Goal: Task Accomplishment & Management: Manage account settings

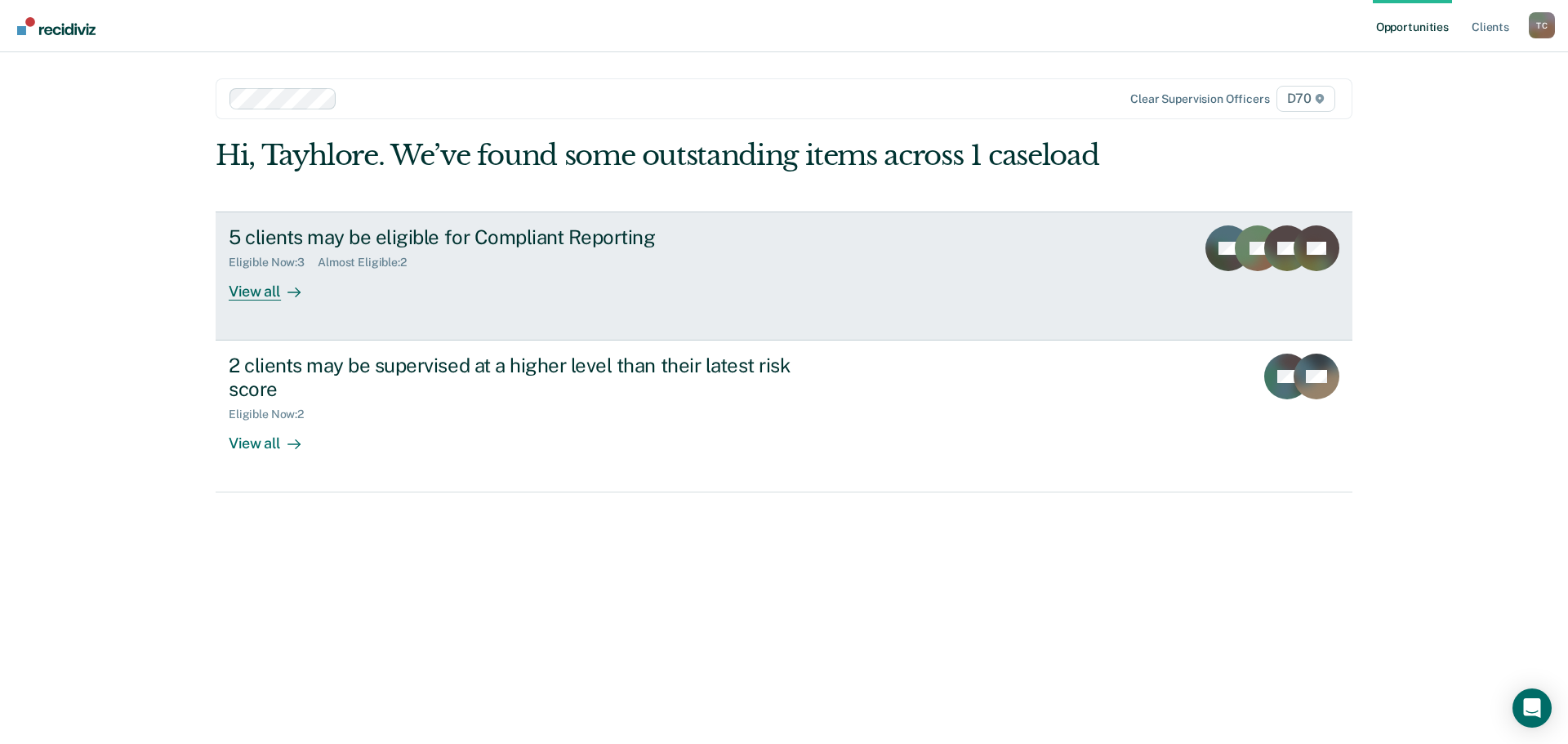
click at [605, 243] on div "5 clients may be eligible for Compliant Reporting Eligible Now : 3 Almost Eligi…" at bounding box center [535, 263] width 613 height 75
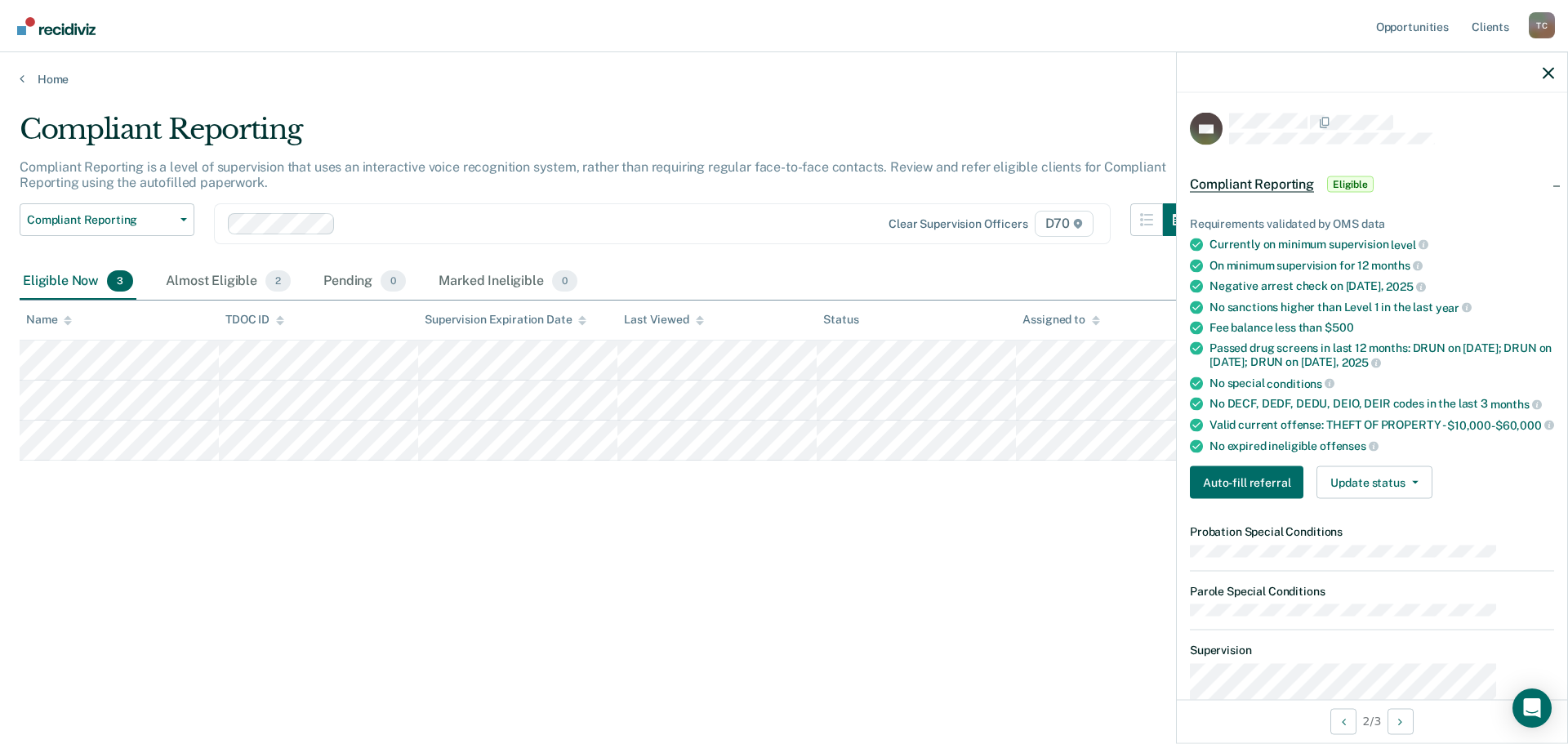
scroll to position [82, 0]
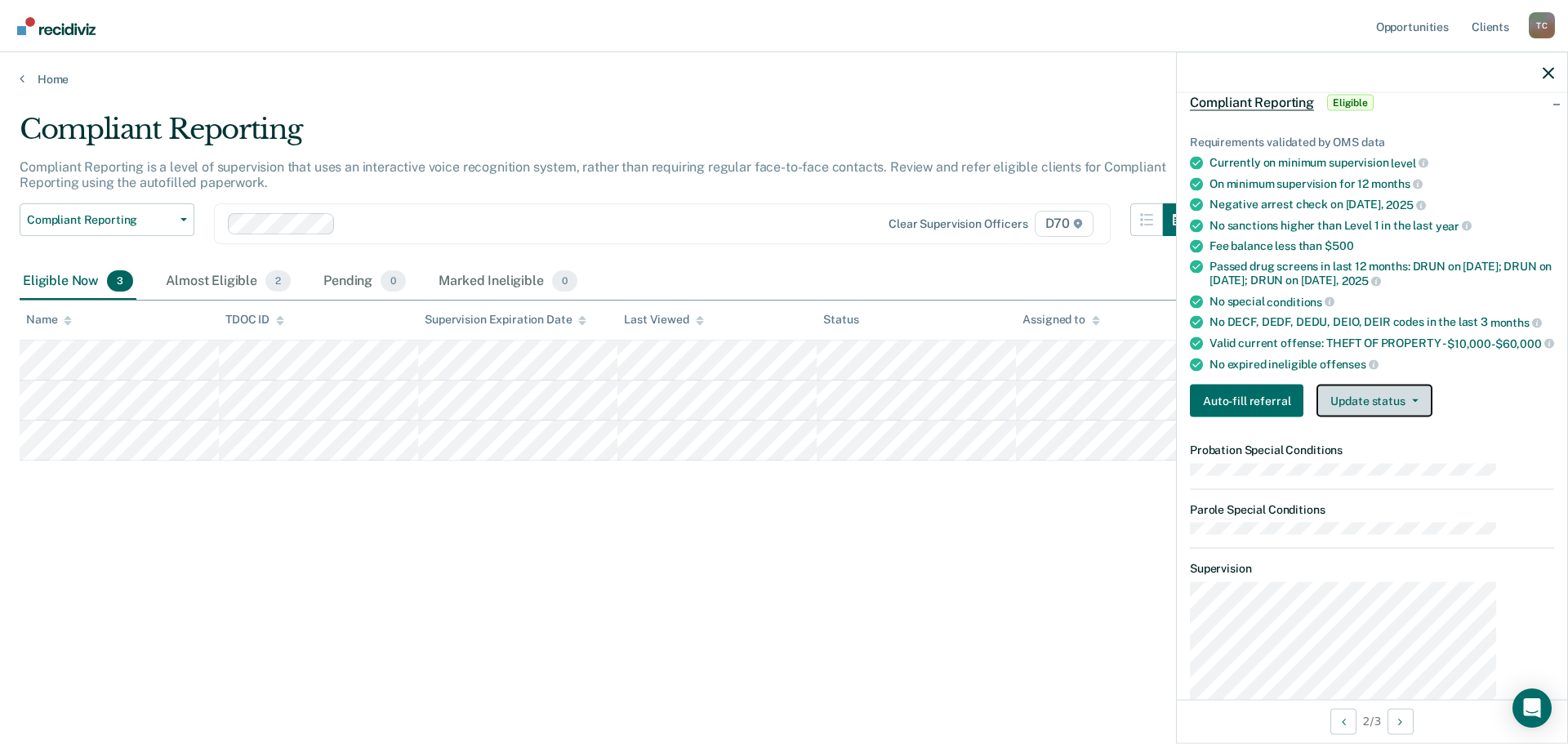
click at [1432, 385] on button "Update status" at bounding box center [1375, 401] width 115 height 33
click at [1484, 315] on div "No DECF, DEDF, DEDU, DEIO, DEIR codes in the last 3 months" at bounding box center [1382, 322] width 345 height 14
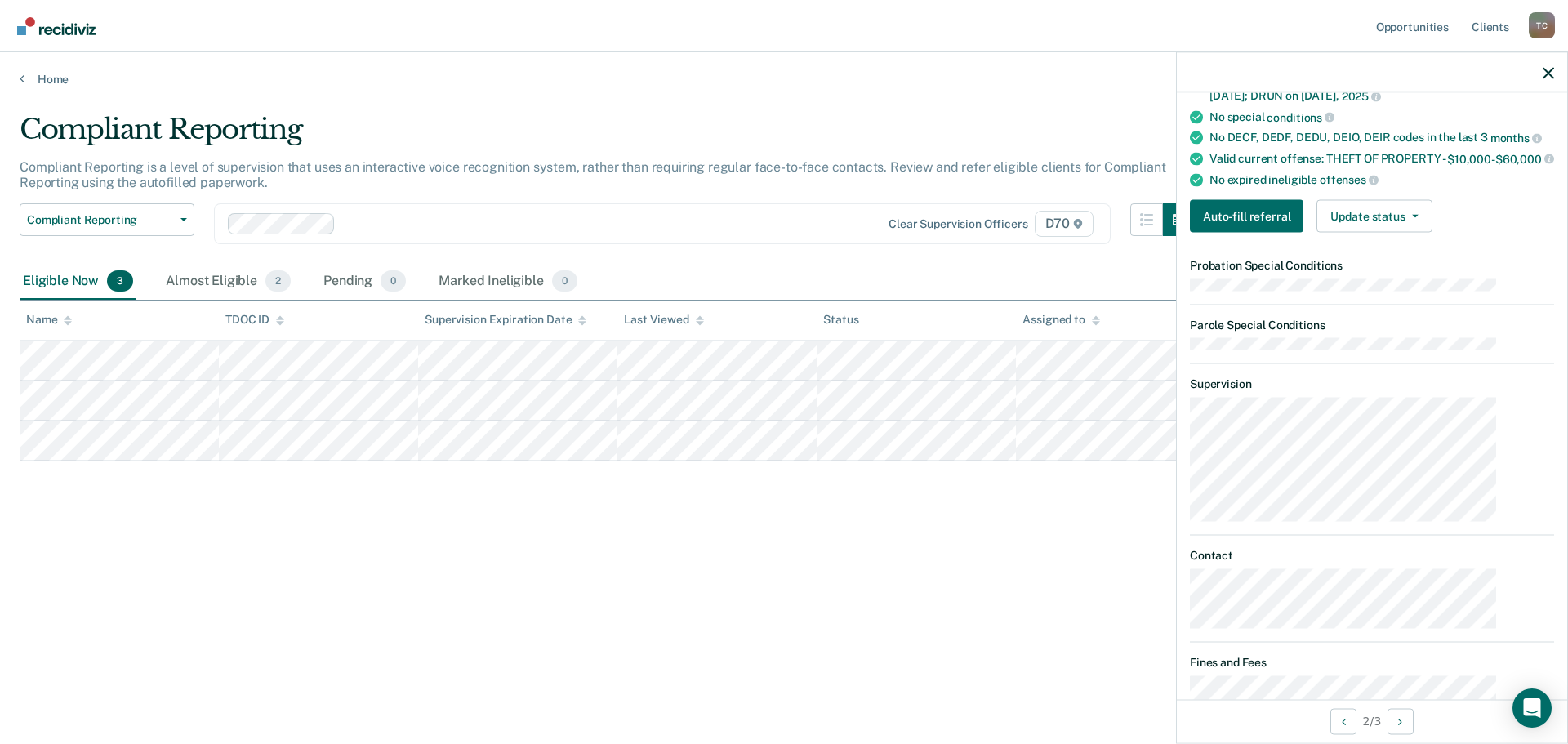
scroll to position [276, 0]
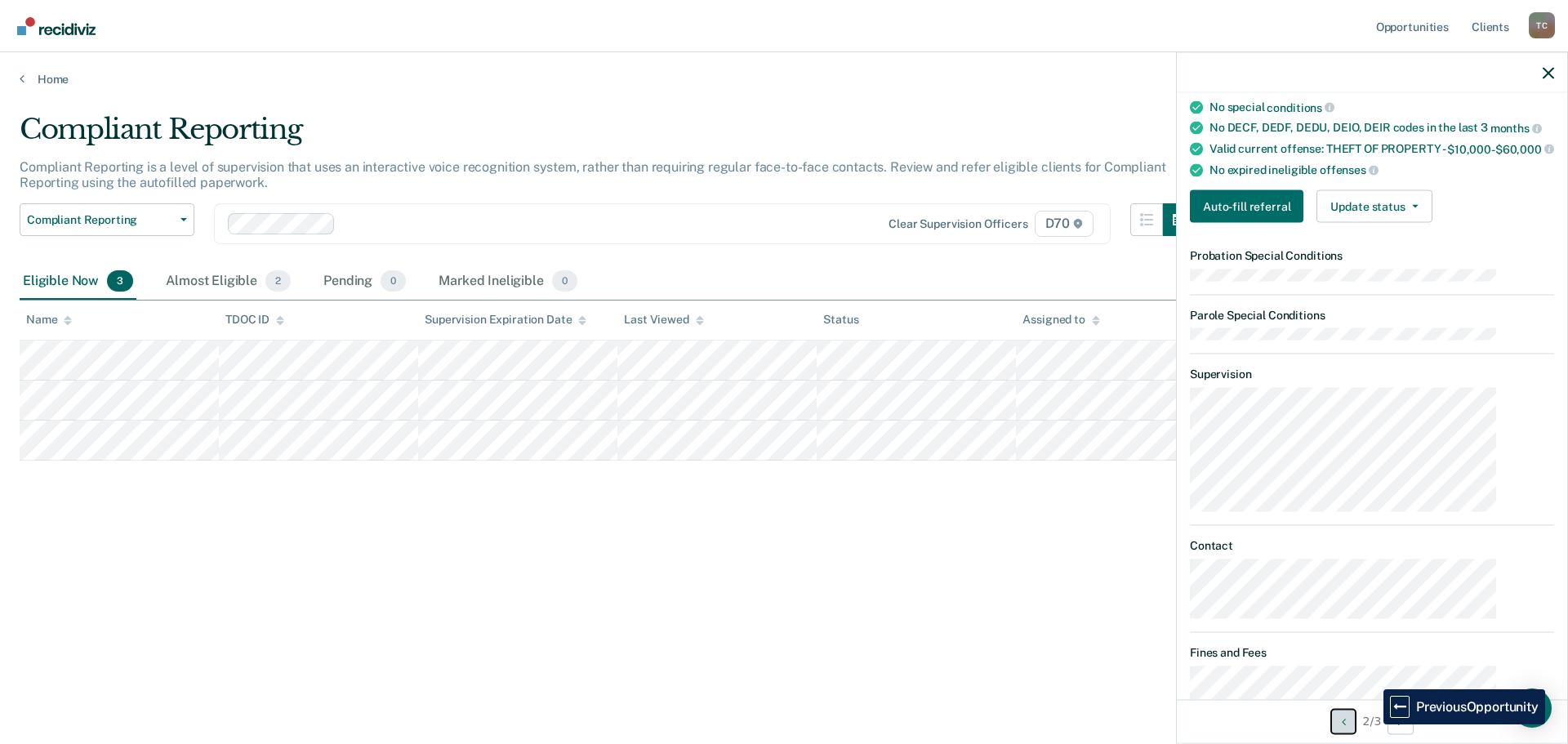
click at [1357, 721] on button "Previous Opportunity" at bounding box center [1343, 721] width 26 height 26
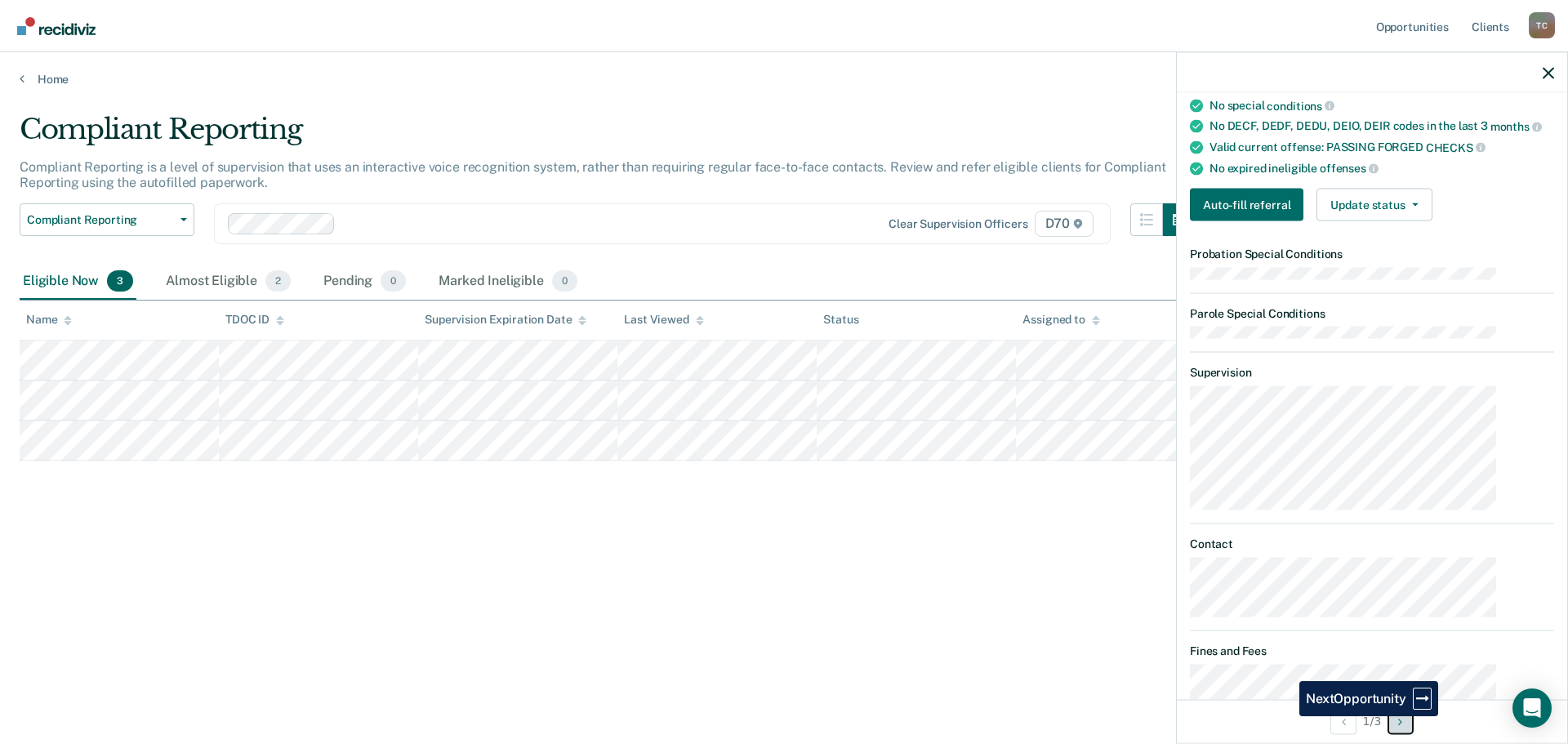
click at [1414, 720] on button "Next Opportunity" at bounding box center [1401, 721] width 26 height 26
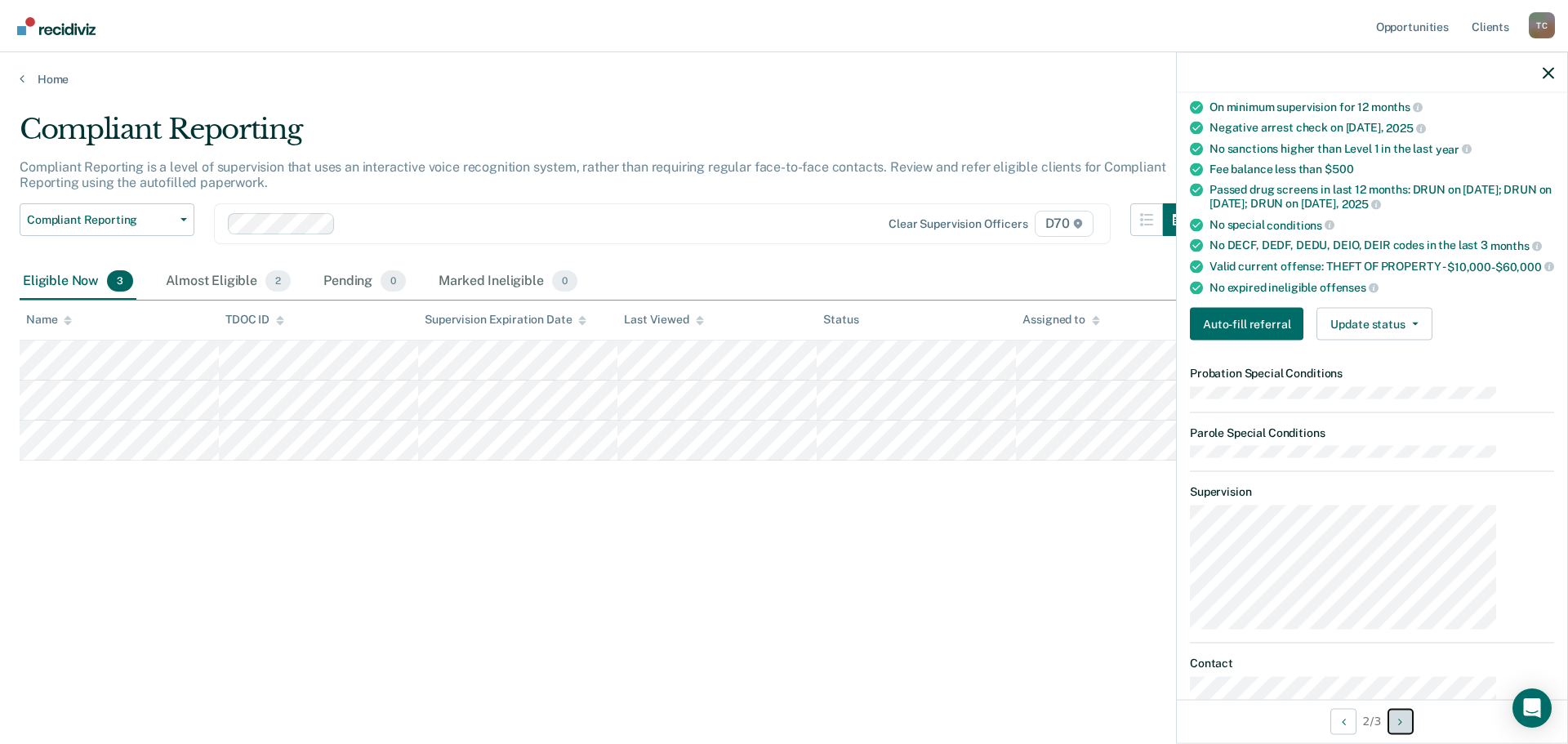
scroll to position [0, 0]
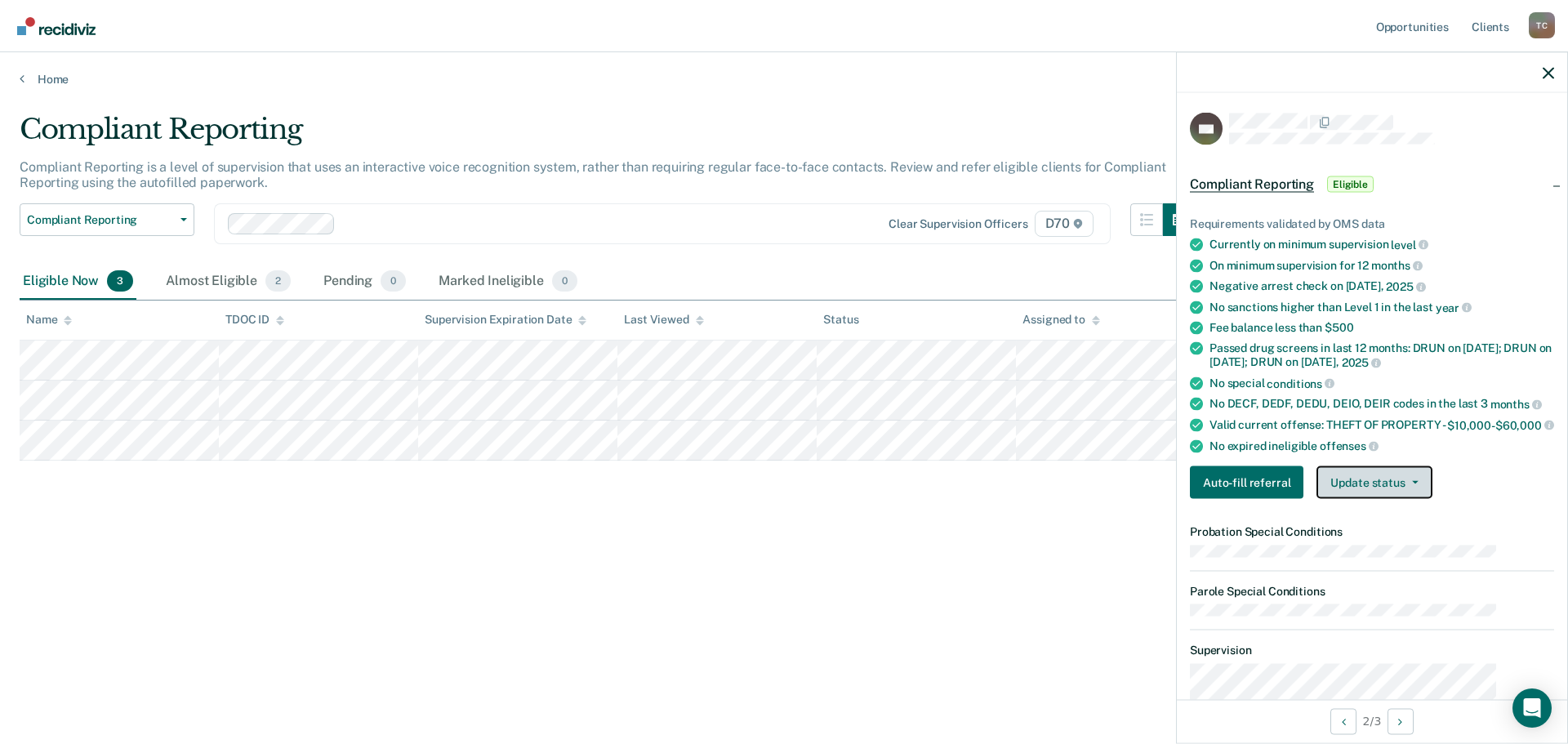
click at [1406, 466] on button "Update status" at bounding box center [1375, 482] width 115 height 33
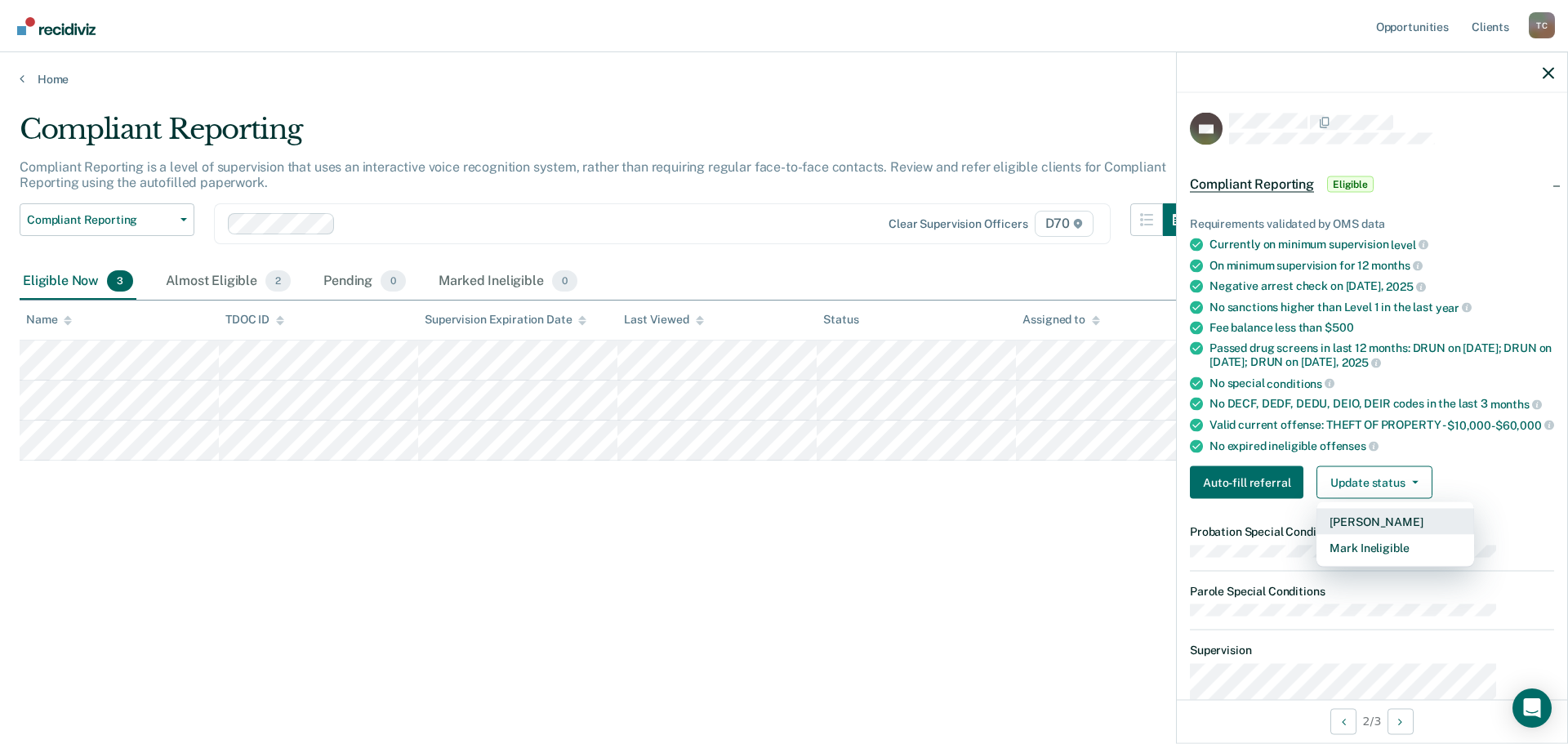
click at [1393, 509] on button "[PERSON_NAME]" at bounding box center [1396, 522] width 158 height 26
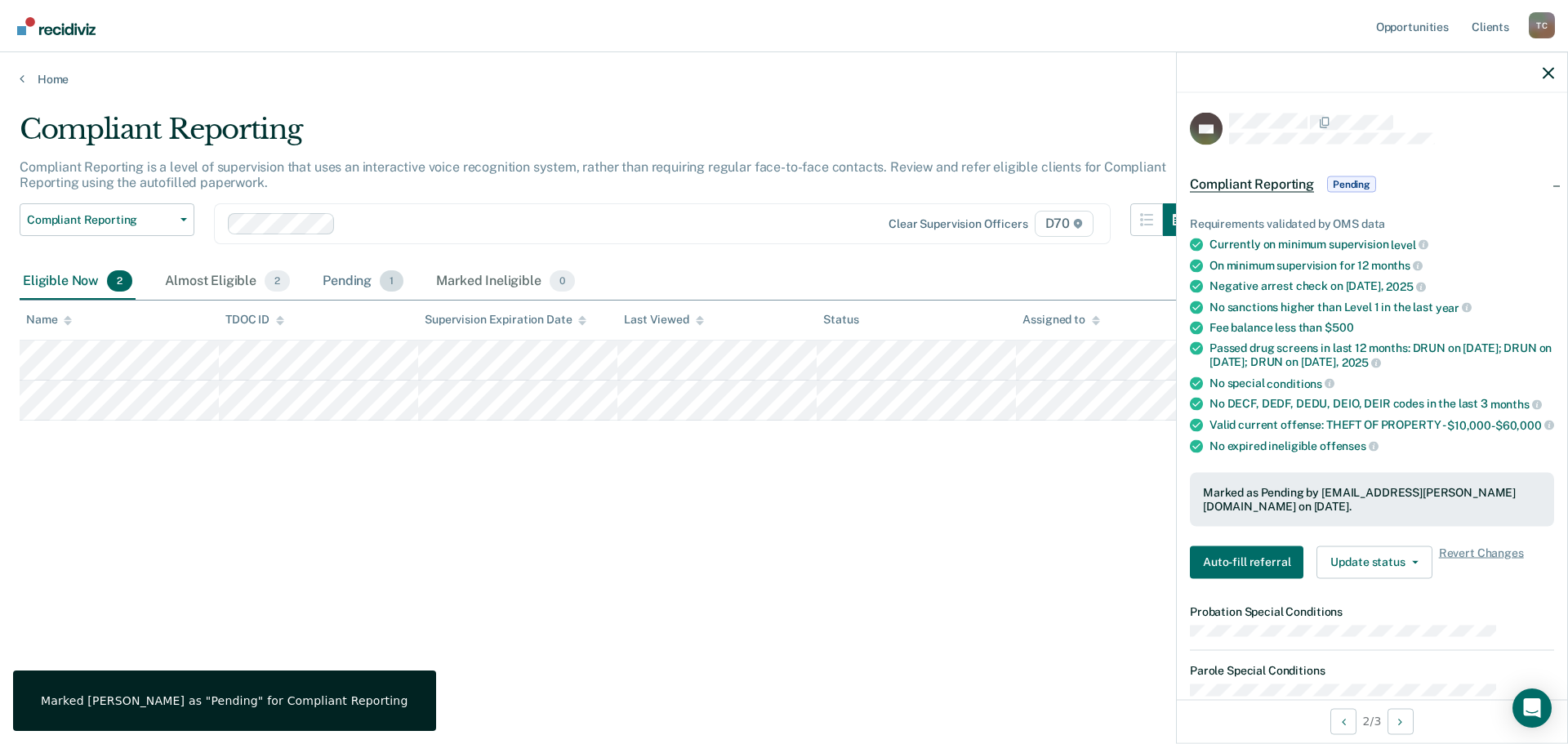
click at [319, 263] on div "Pending 1" at bounding box center [363, 281] width 88 height 36
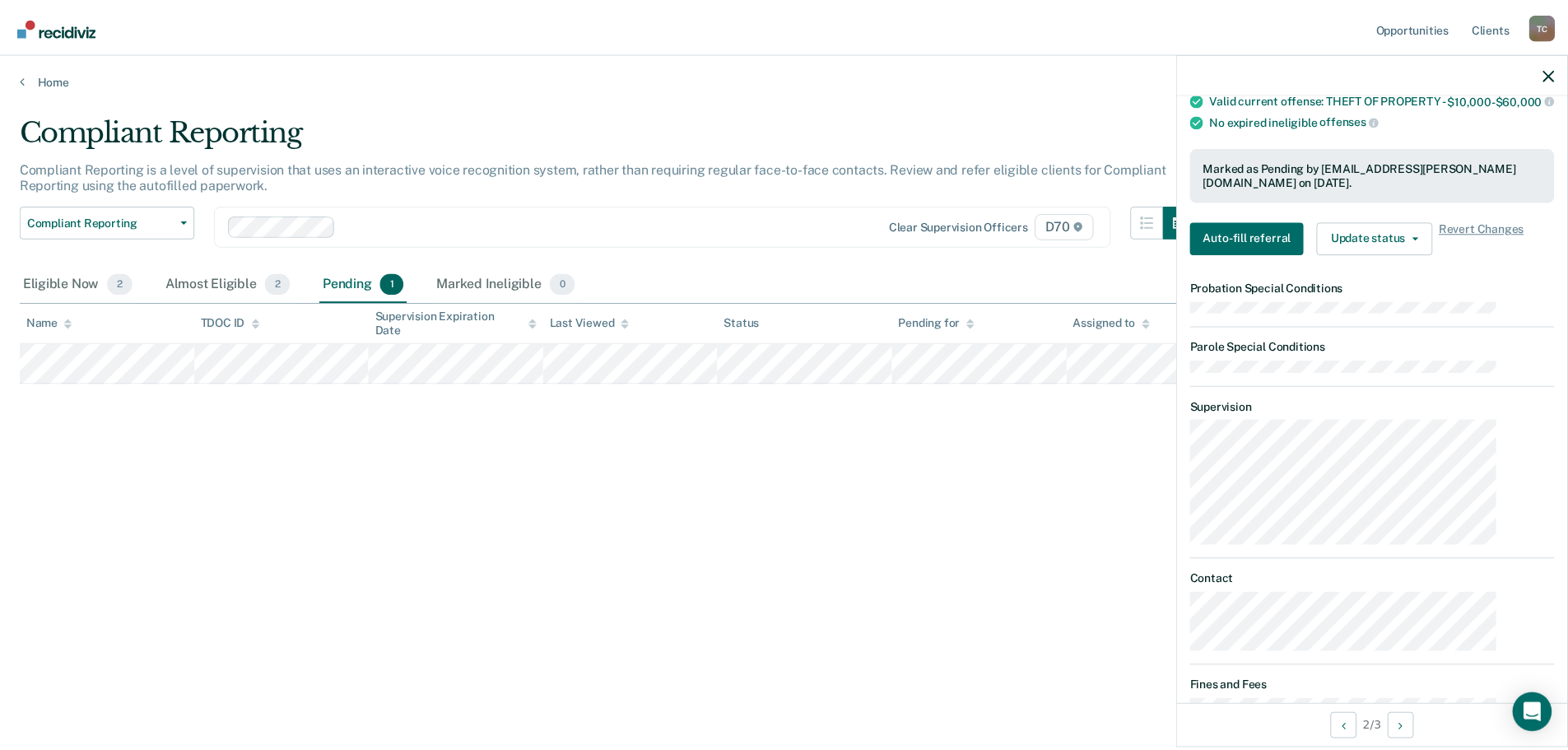
scroll to position [349, 0]
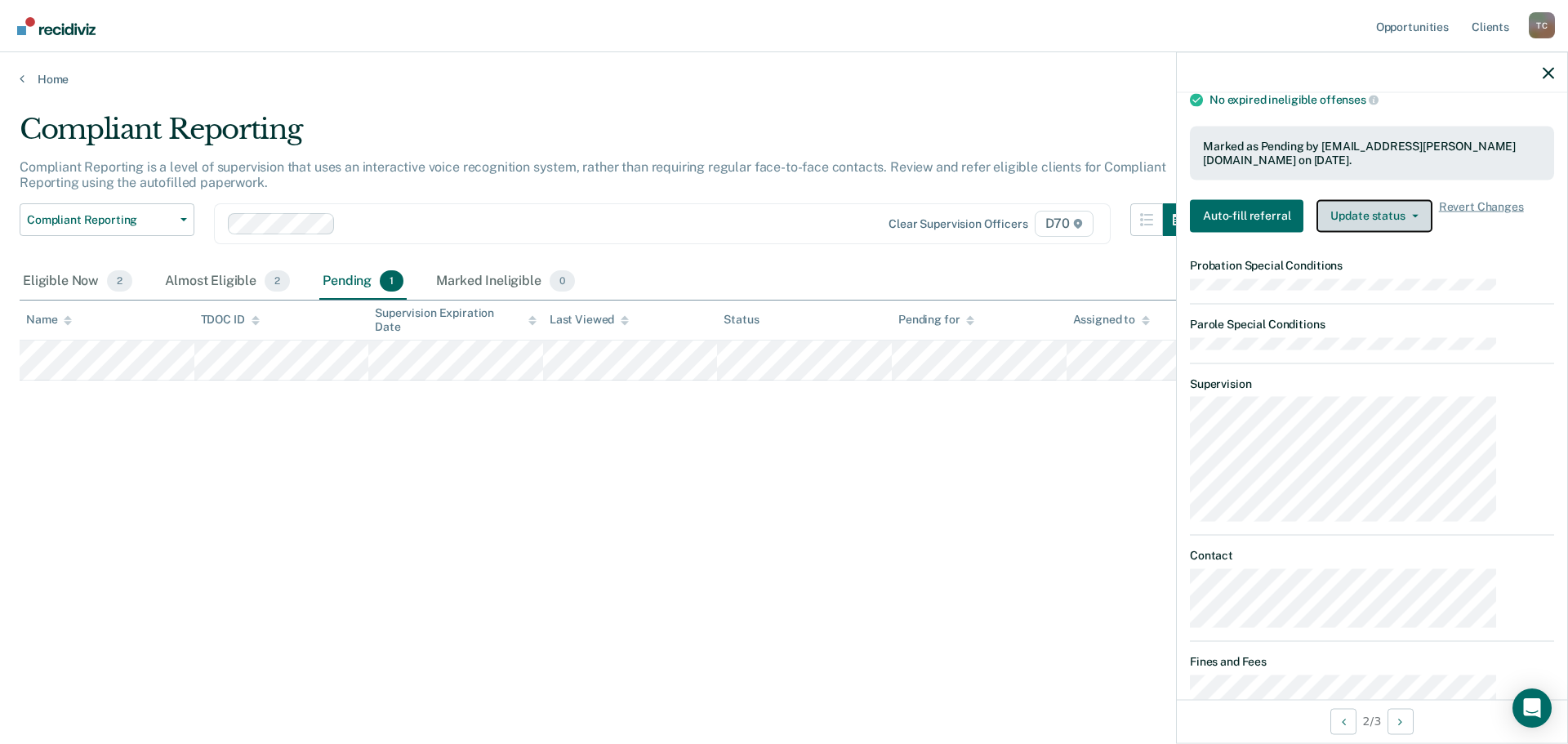
click at [1431, 199] on button "Update status" at bounding box center [1375, 215] width 115 height 33
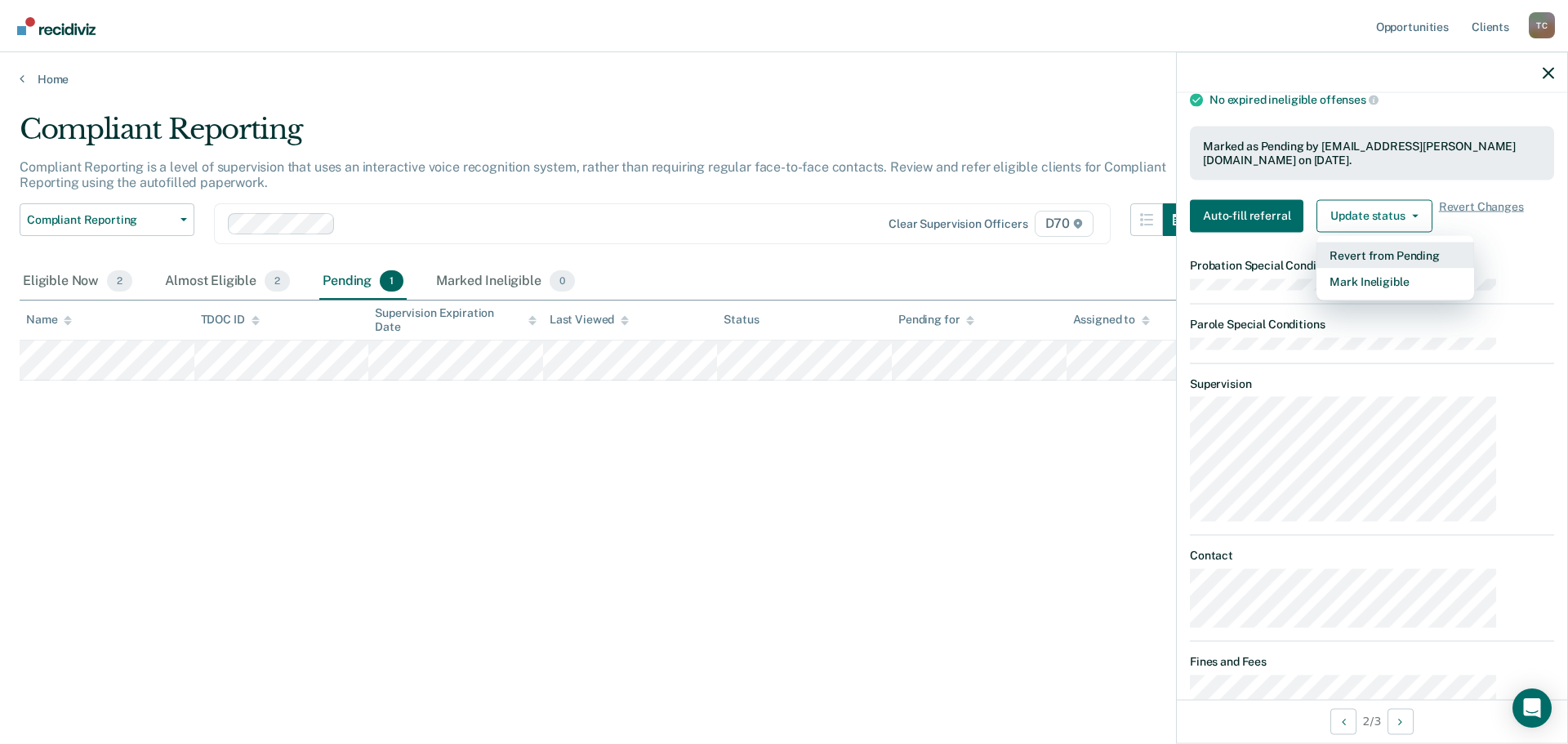
click at [1441, 242] on button "Revert from Pending" at bounding box center [1396, 254] width 158 height 26
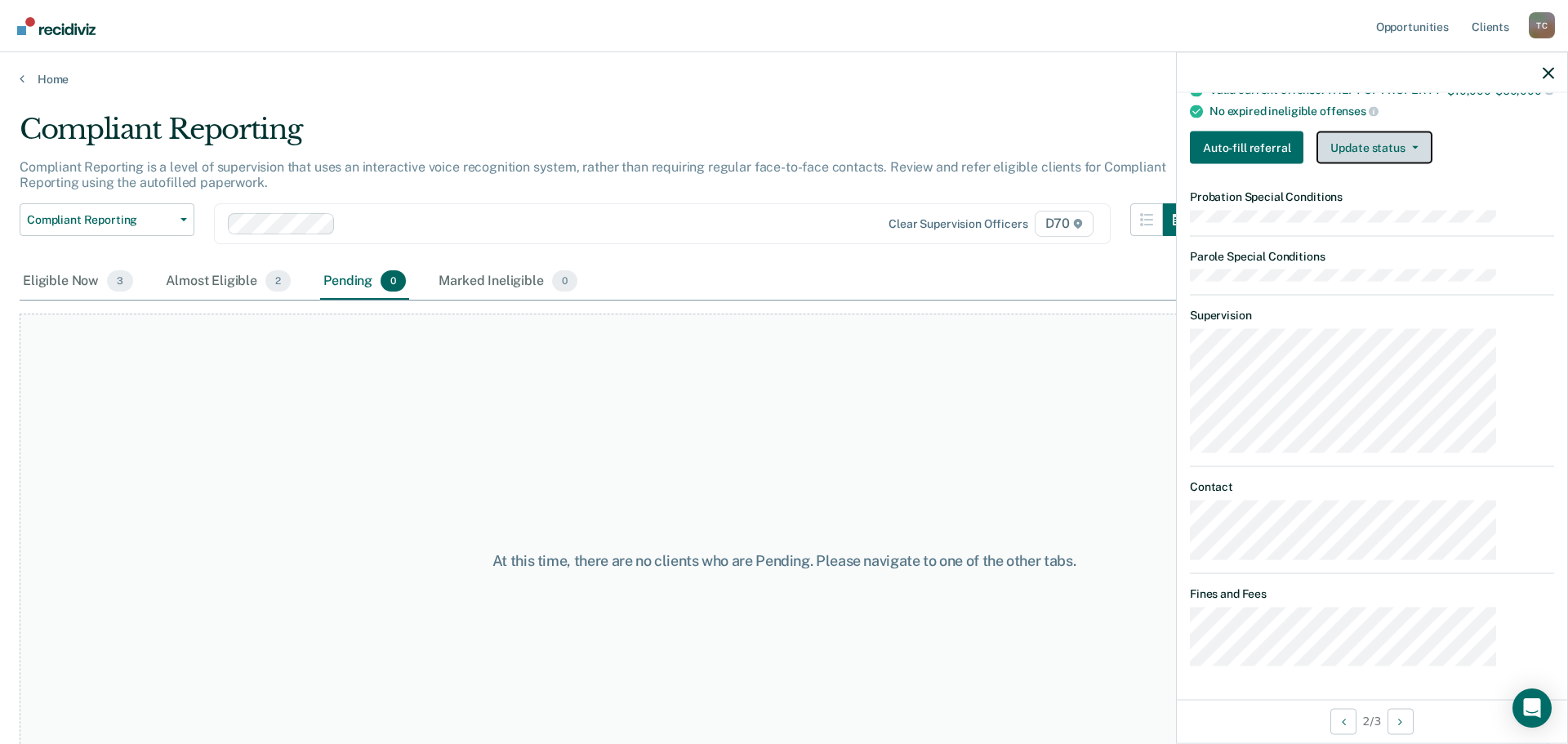
scroll to position [277, 0]
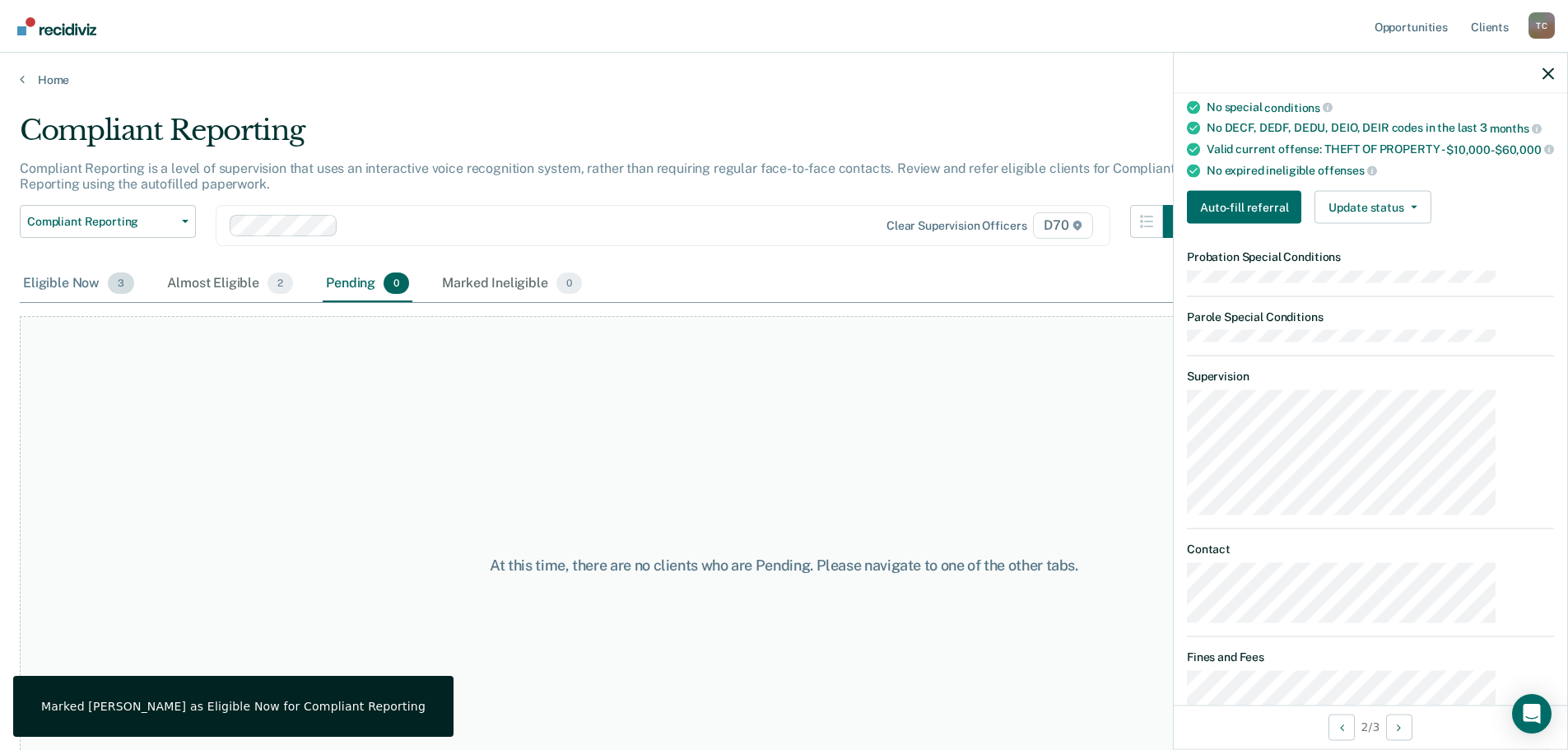
click at [108, 272] on span "3" at bounding box center [121, 283] width 26 height 21
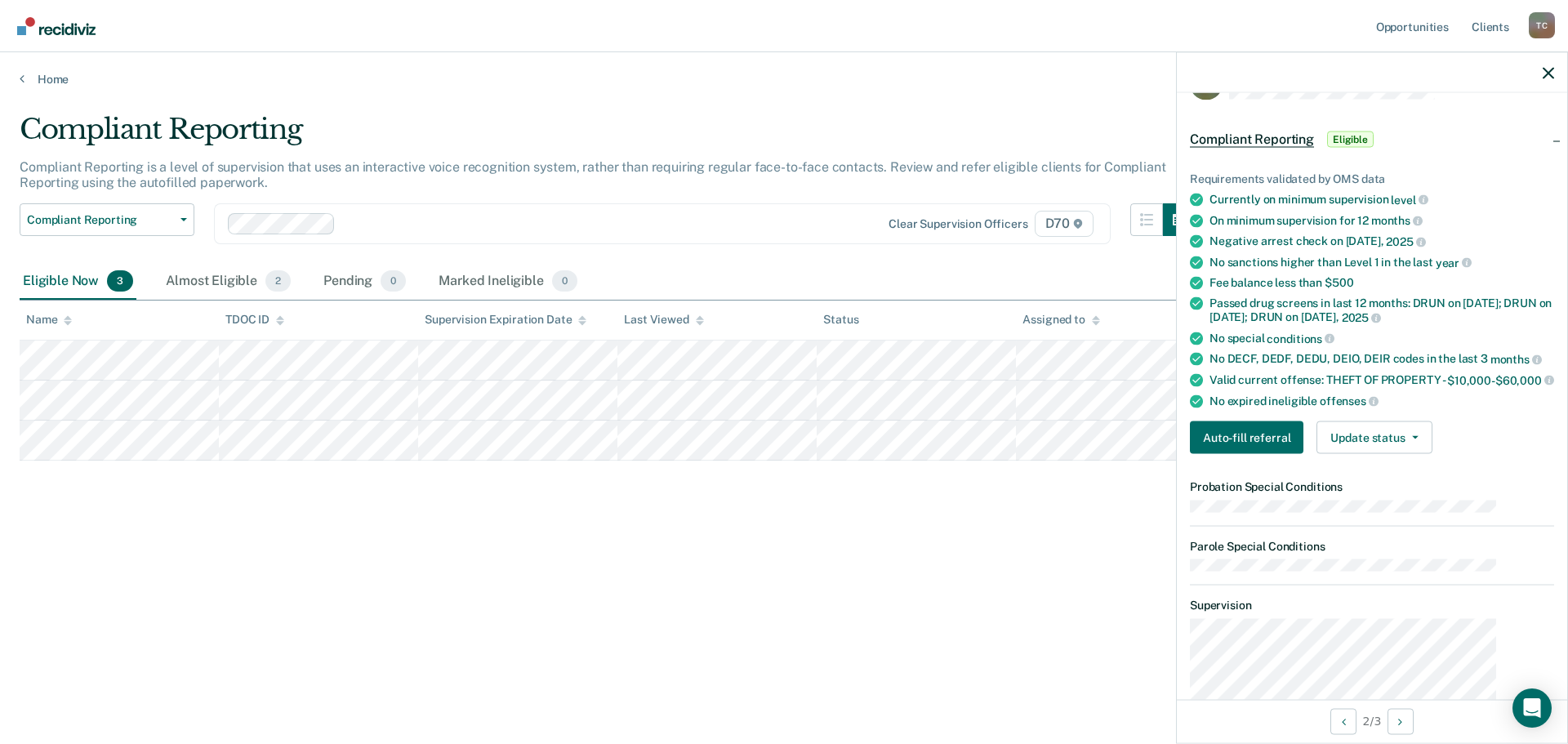
scroll to position [82, 0]
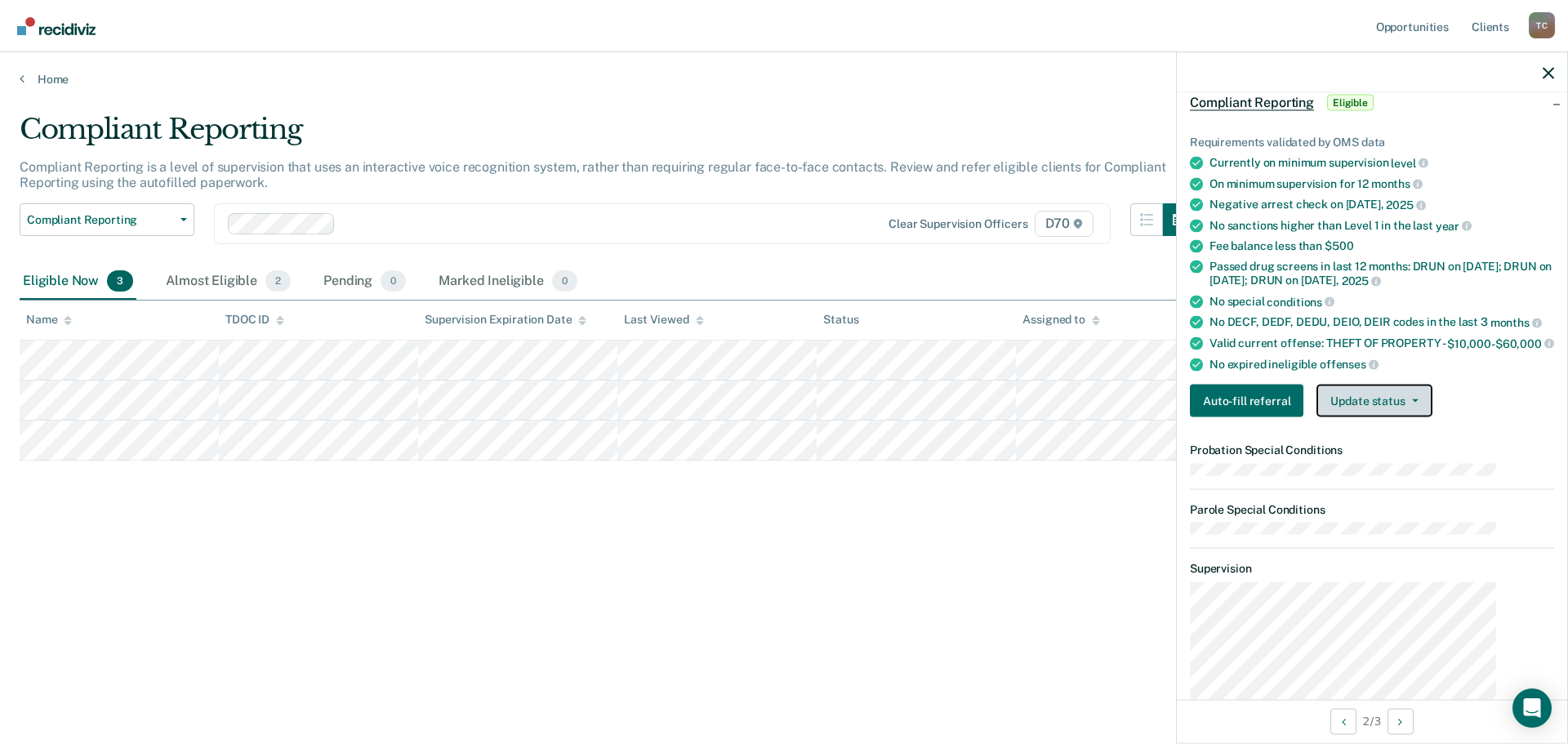
click at [1415, 385] on button "Update status" at bounding box center [1375, 401] width 115 height 33
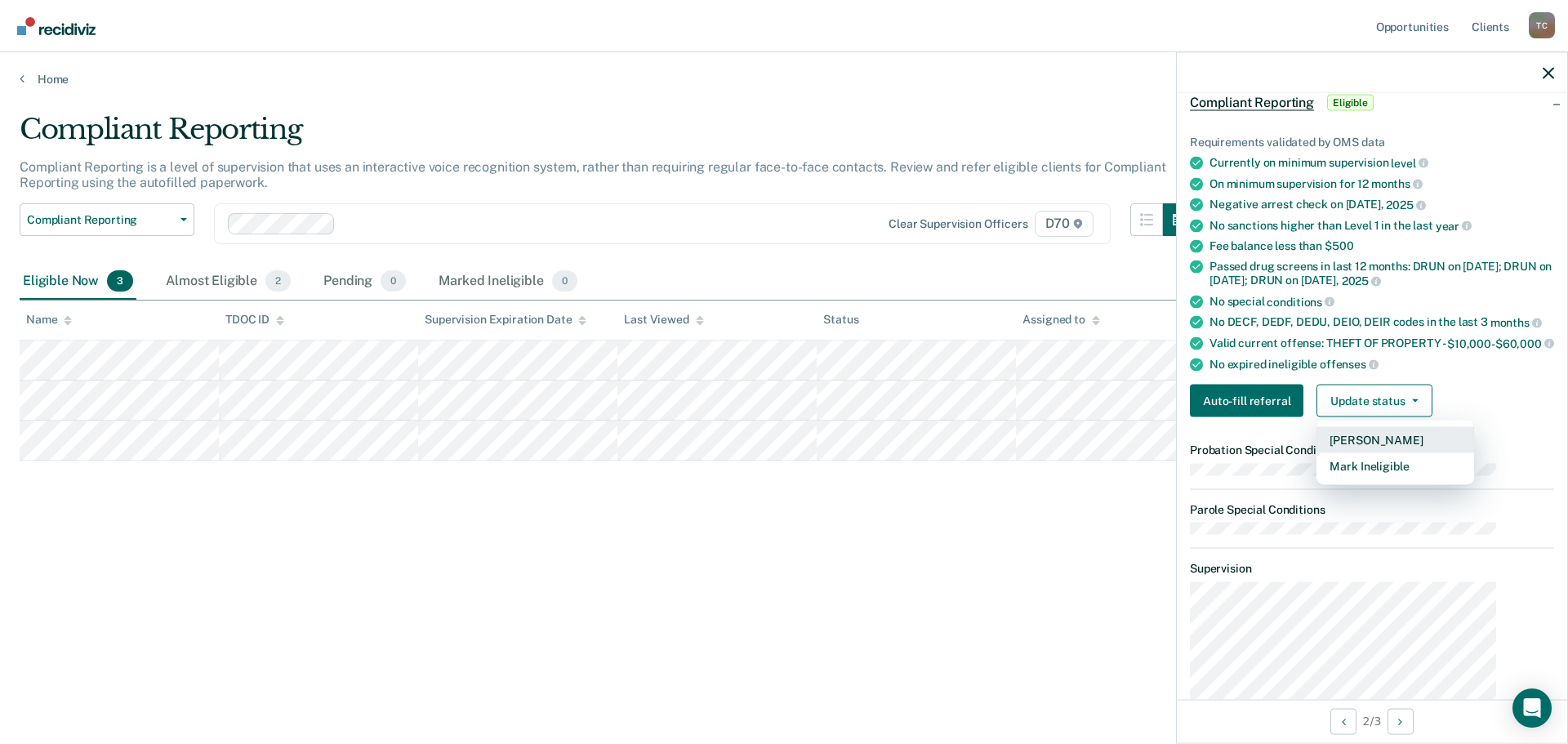
click at [1408, 427] on button "[PERSON_NAME]" at bounding box center [1396, 440] width 158 height 26
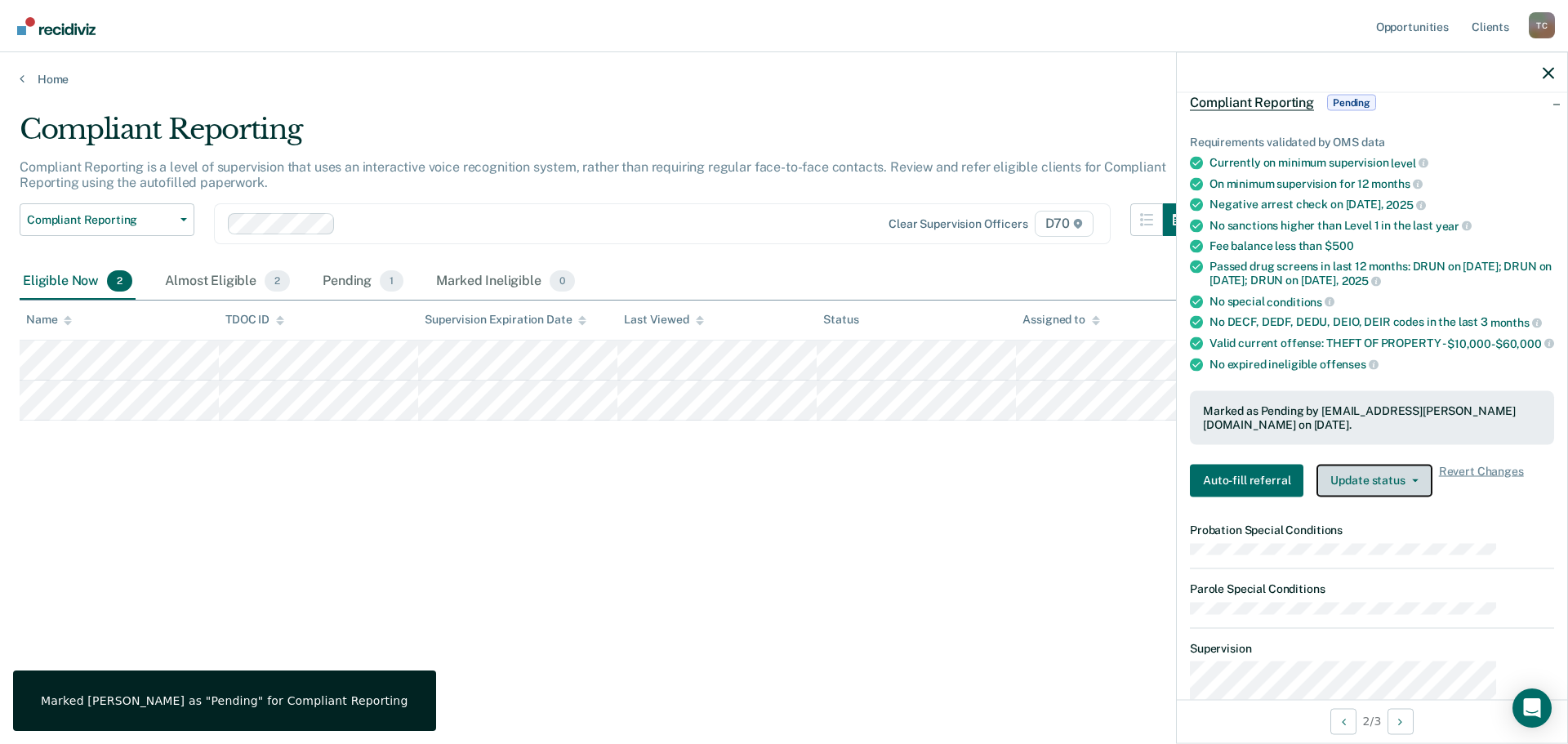
scroll to position [0, 0]
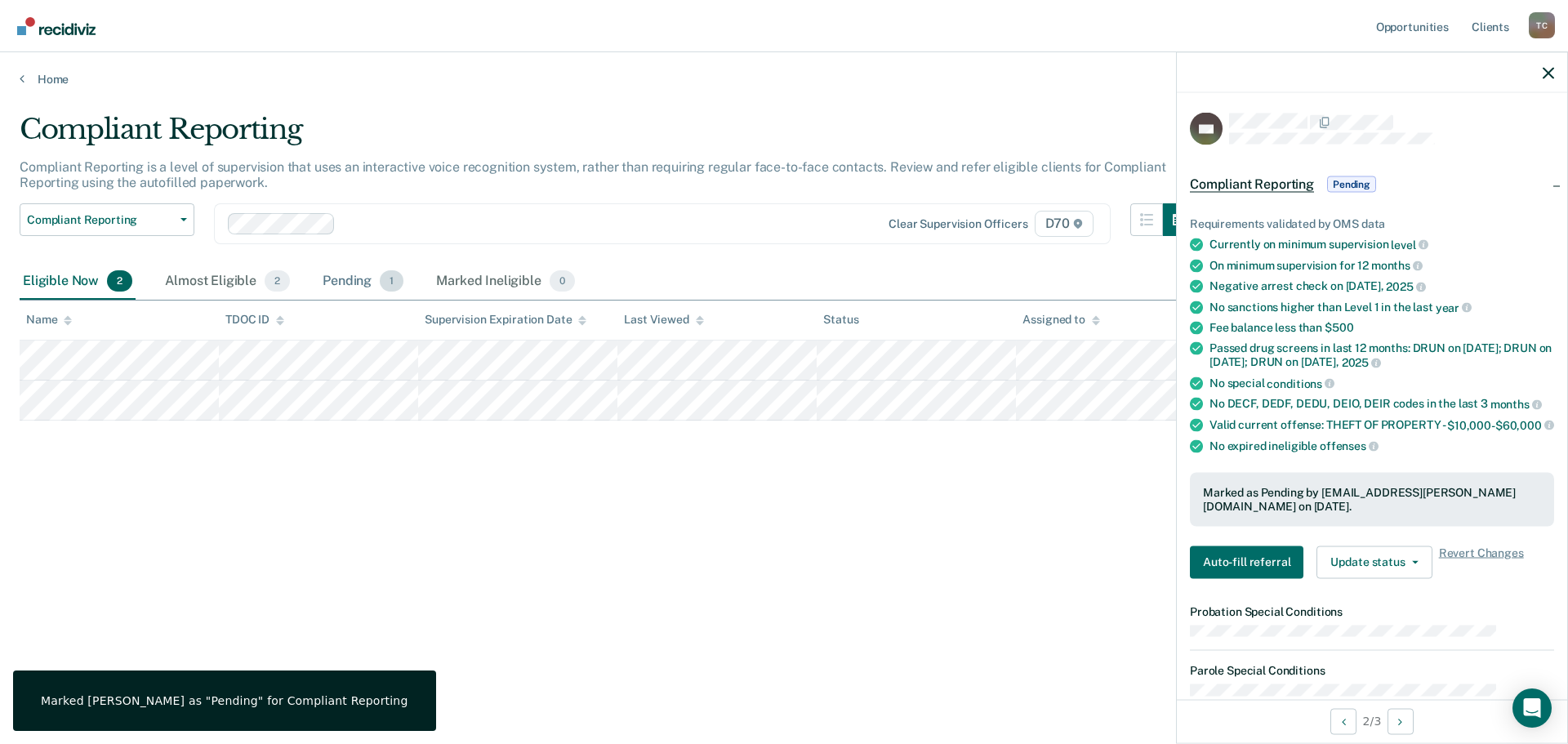
click at [319, 263] on div "Pending 1" at bounding box center [363, 281] width 88 height 36
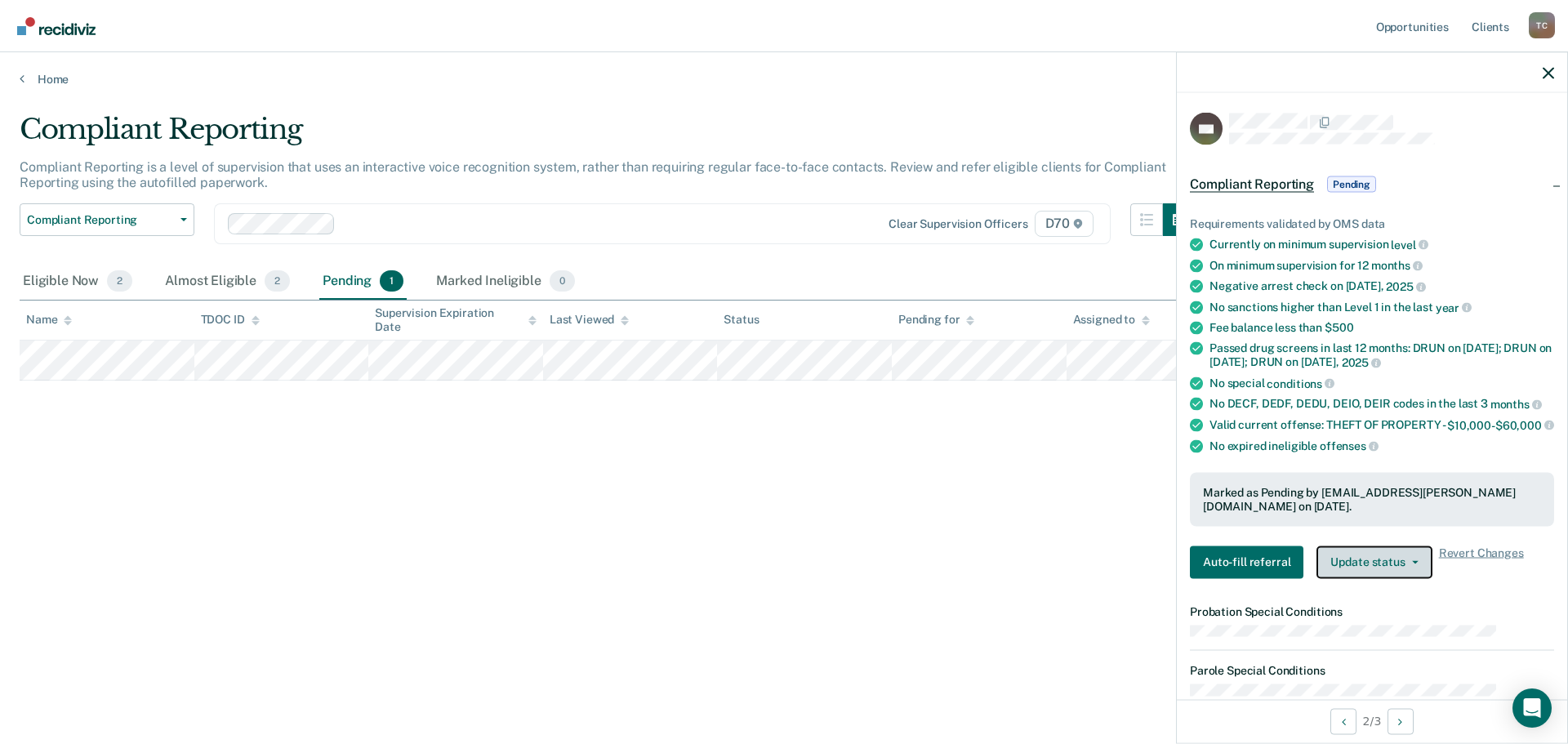
click at [1422, 546] on button "Update status" at bounding box center [1375, 562] width 115 height 33
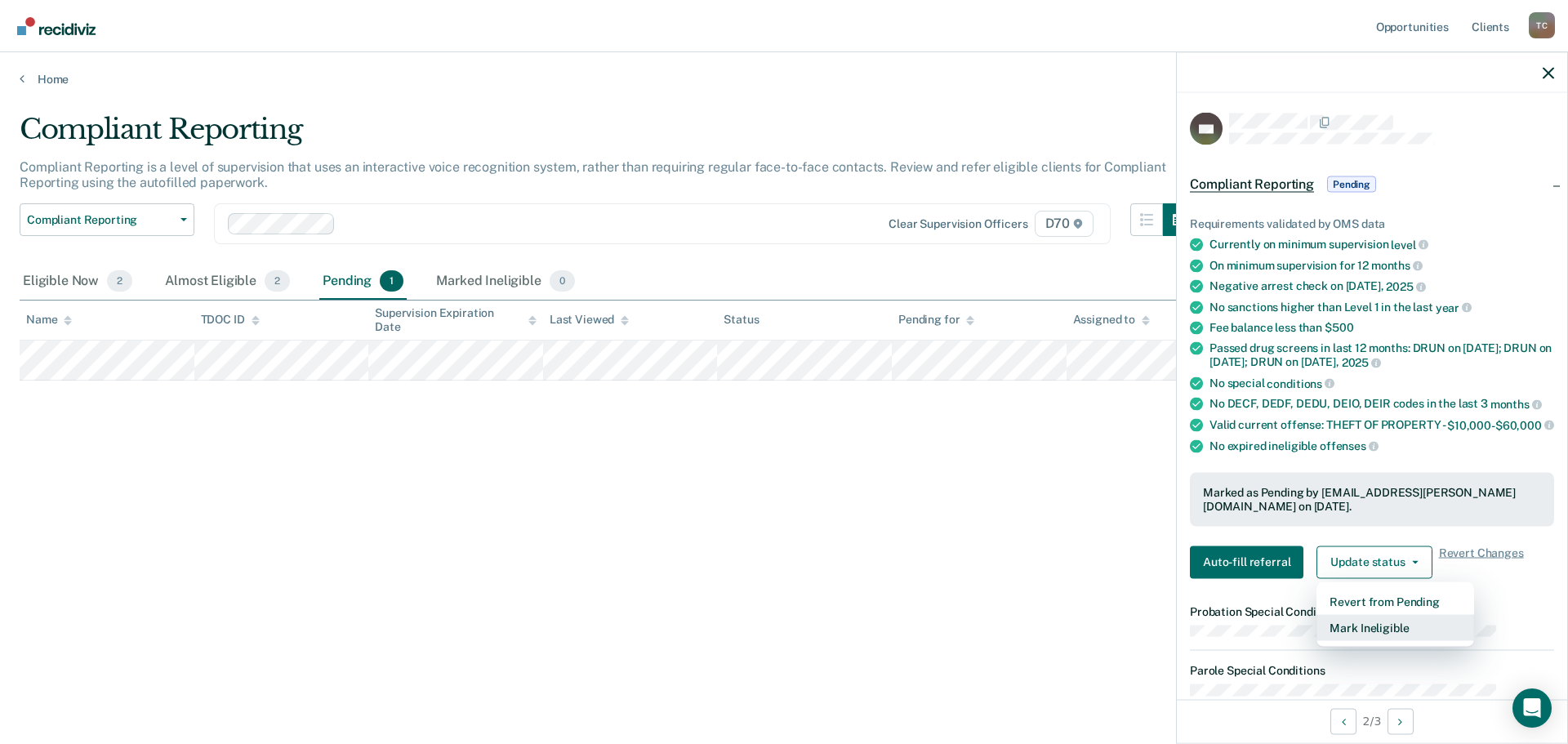
click at [1406, 615] on button "Mark Ineligible" at bounding box center [1396, 627] width 158 height 26
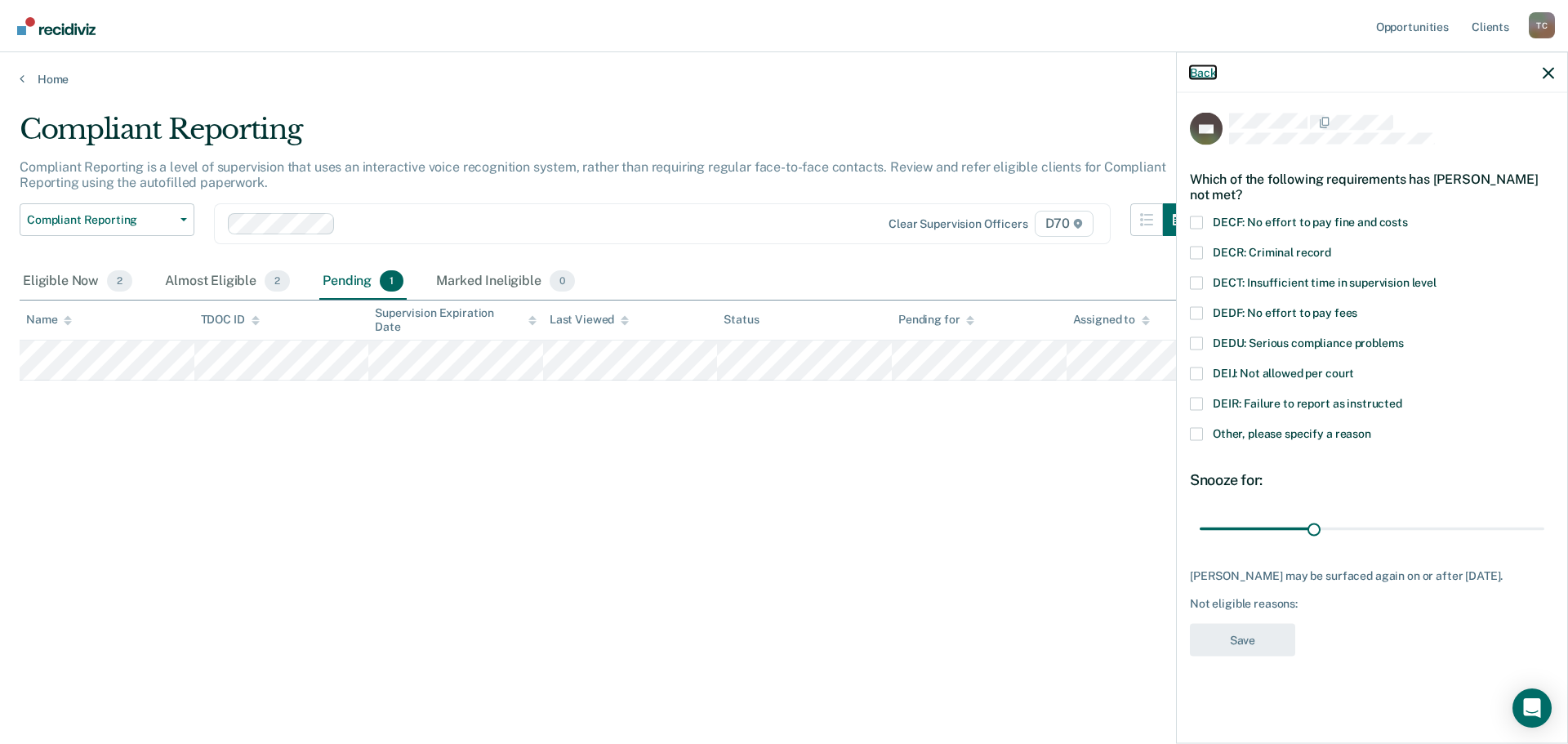
click at [1217, 65] on button "Back" at bounding box center [1203, 72] width 26 height 14
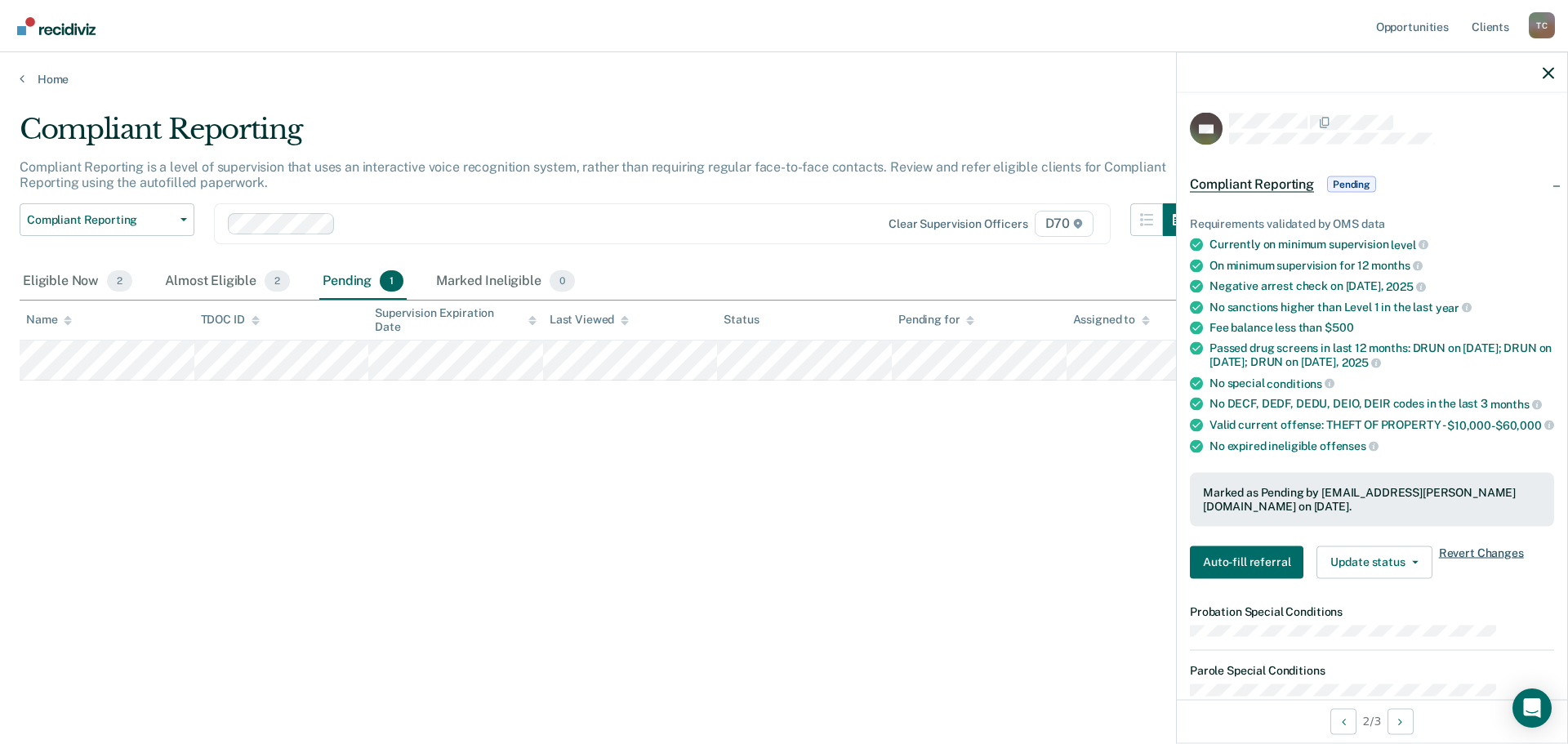
click at [1495, 546] on span "Revert Changes" at bounding box center [1482, 562] width 85 height 33
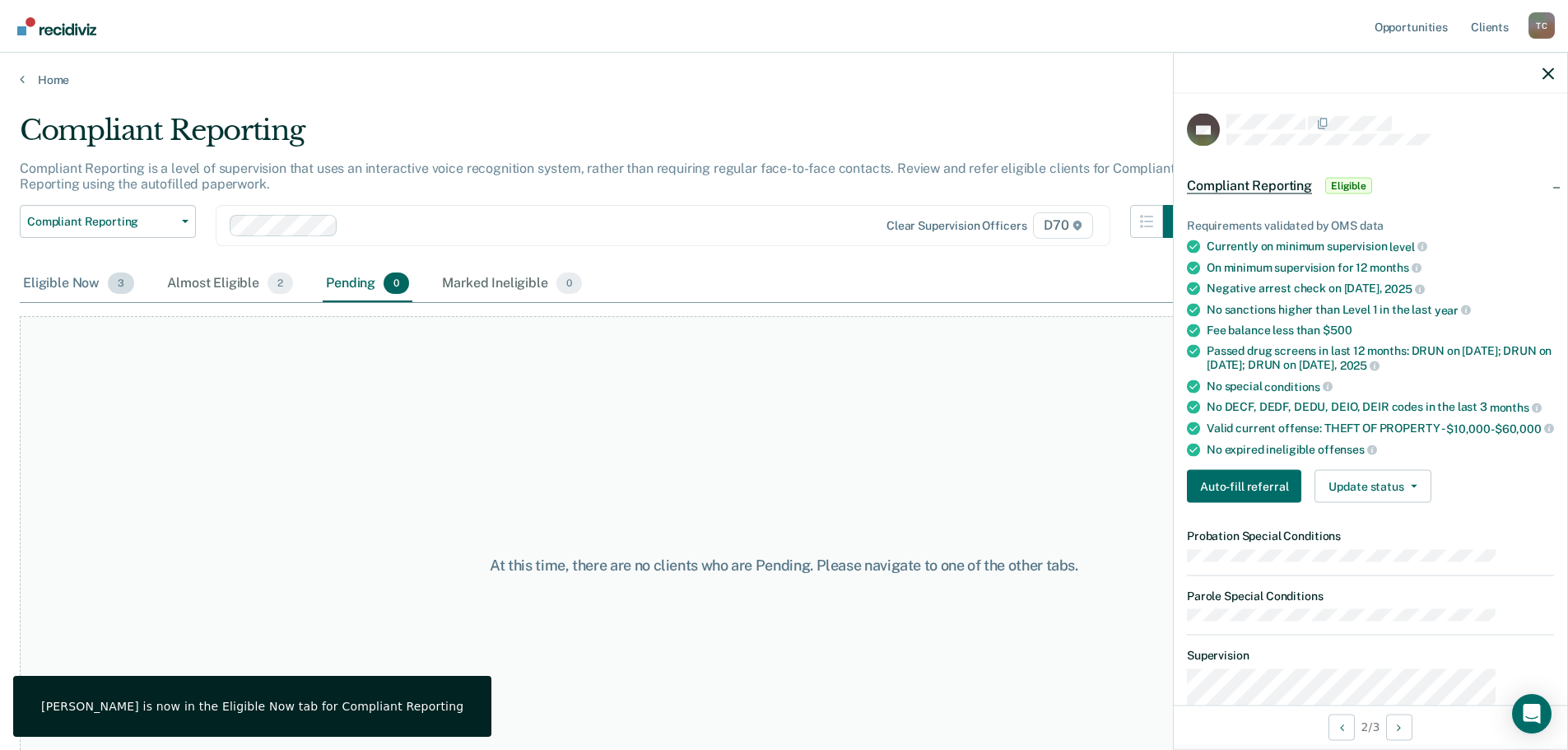
click at [71, 266] on div "Eligible Now 3" at bounding box center [78, 283] width 117 height 37
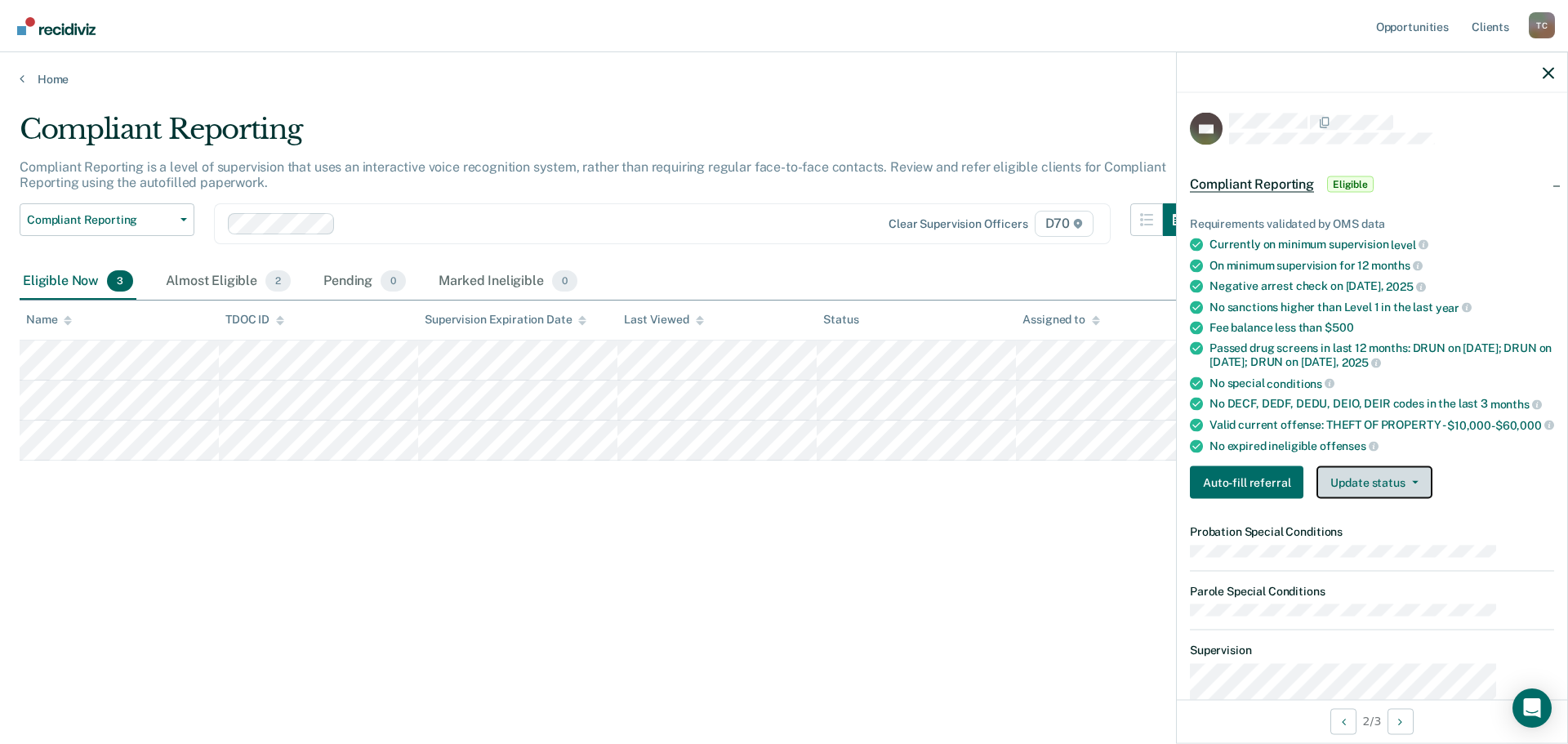
click at [1413, 466] on button "Update status" at bounding box center [1375, 482] width 115 height 33
click at [1115, 524] on div "Compliant Reporting Compliant Reporting is a level of supervision that uses an …" at bounding box center [784, 367] width 1529 height 509
click at [1549, 67] on icon "button" at bounding box center [1549, 73] width 12 height 12
